Goal: Information Seeking & Learning: Find specific fact

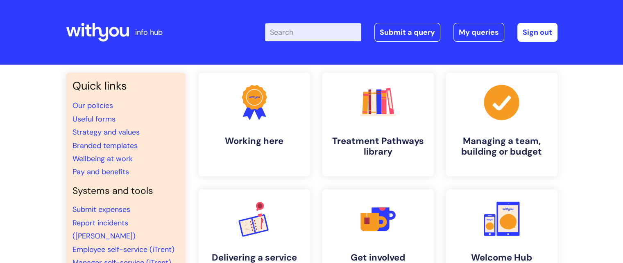
click at [315, 26] on input "Enter your search term here..." at bounding box center [313, 32] width 96 height 18
type input "job description"
click button "Search" at bounding box center [0, 0] width 0 height 0
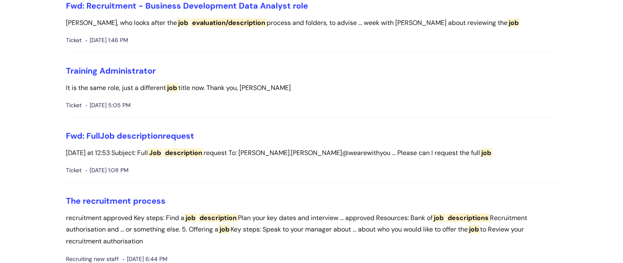
scroll to position [194, 0]
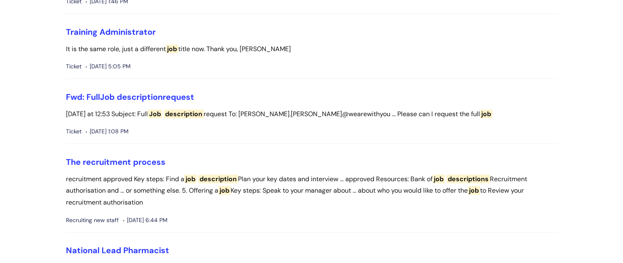
click at [133, 171] on li "The recruitment process recruitment approved Key steps: Find a job description …" at bounding box center [311, 195] width 491 height 76
click at [126, 166] on link "The recruitment process" at bounding box center [115, 162] width 99 height 11
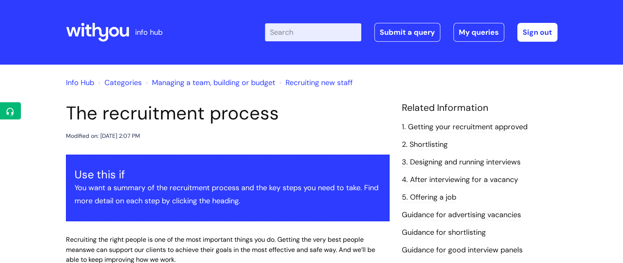
drag, startPoint x: 328, startPoint y: 27, endPoint x: 463, endPoint y: 18, distance: 135.4
click at [328, 27] on input "Enter your search term here..." at bounding box center [313, 32] width 96 height 18
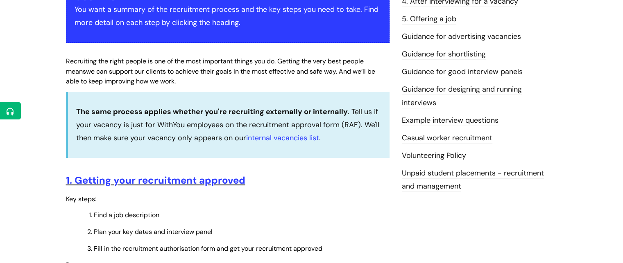
scroll to position [237, 0]
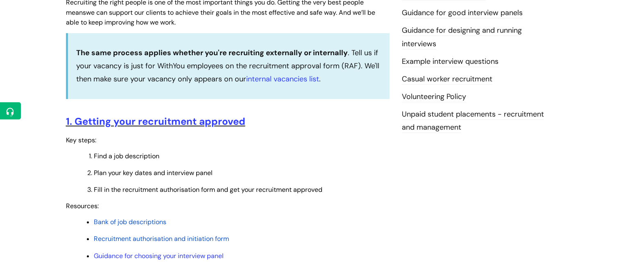
click at [143, 225] on span "Bank of job descriptions" at bounding box center [130, 222] width 72 height 9
